Goal: Task Accomplishment & Management: Manage account settings

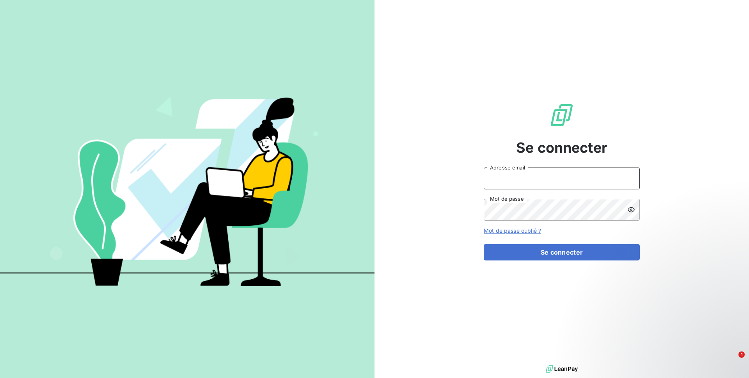
click at [512, 176] on input "Adresse email" at bounding box center [562, 178] width 156 height 22
type input "admin@gers"
click at [484, 244] on button "Se connecter" at bounding box center [562, 252] width 156 height 16
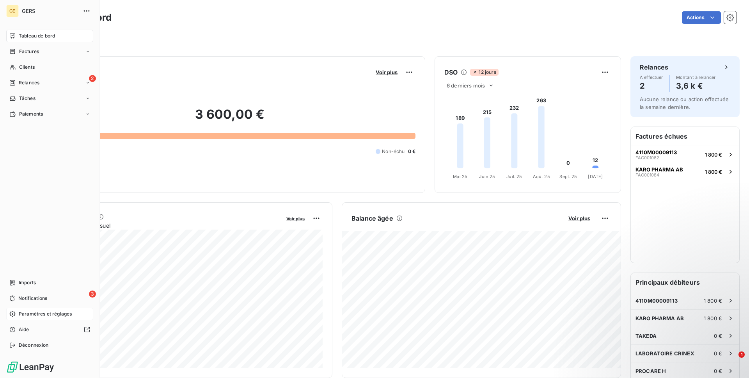
click at [31, 313] on span "Paramètres et réglages" at bounding box center [45, 313] width 53 height 7
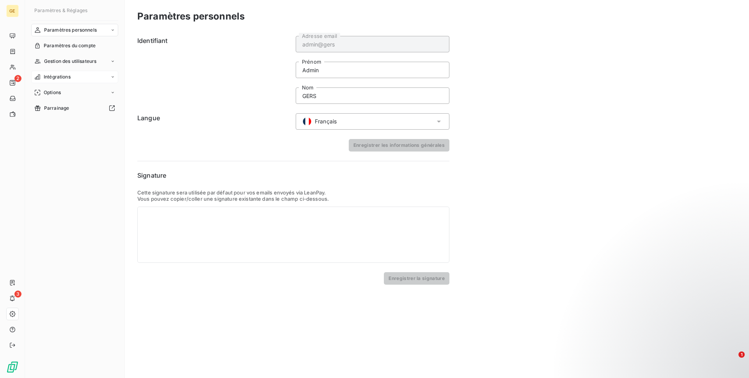
click at [62, 80] on span "Intégrations" at bounding box center [57, 76] width 27 height 7
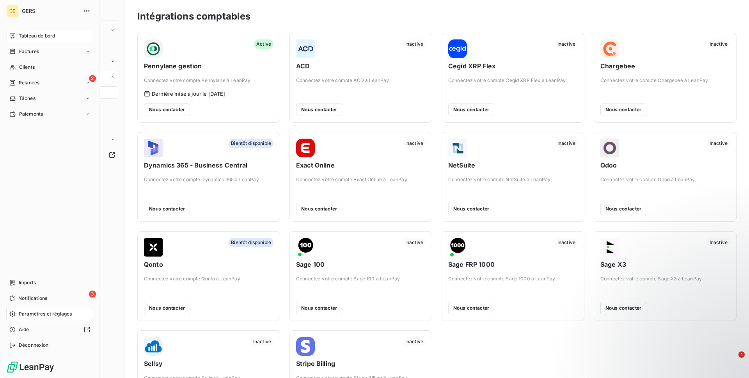
click at [13, 36] on icon at bounding box center [12, 36] width 6 height 6
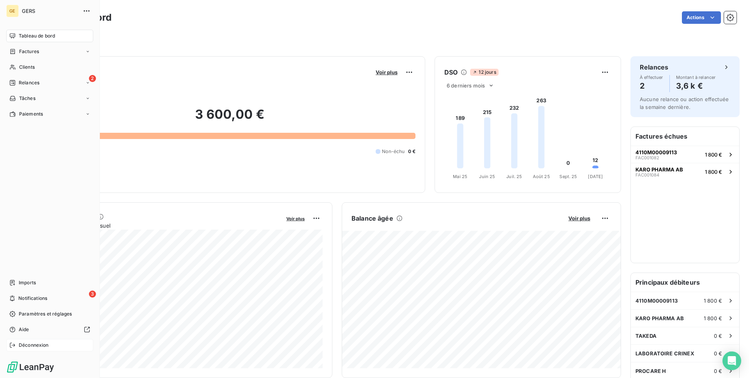
click at [19, 344] on span "Déconnexion" at bounding box center [34, 344] width 30 height 7
